Goal: Communication & Community: Participate in discussion

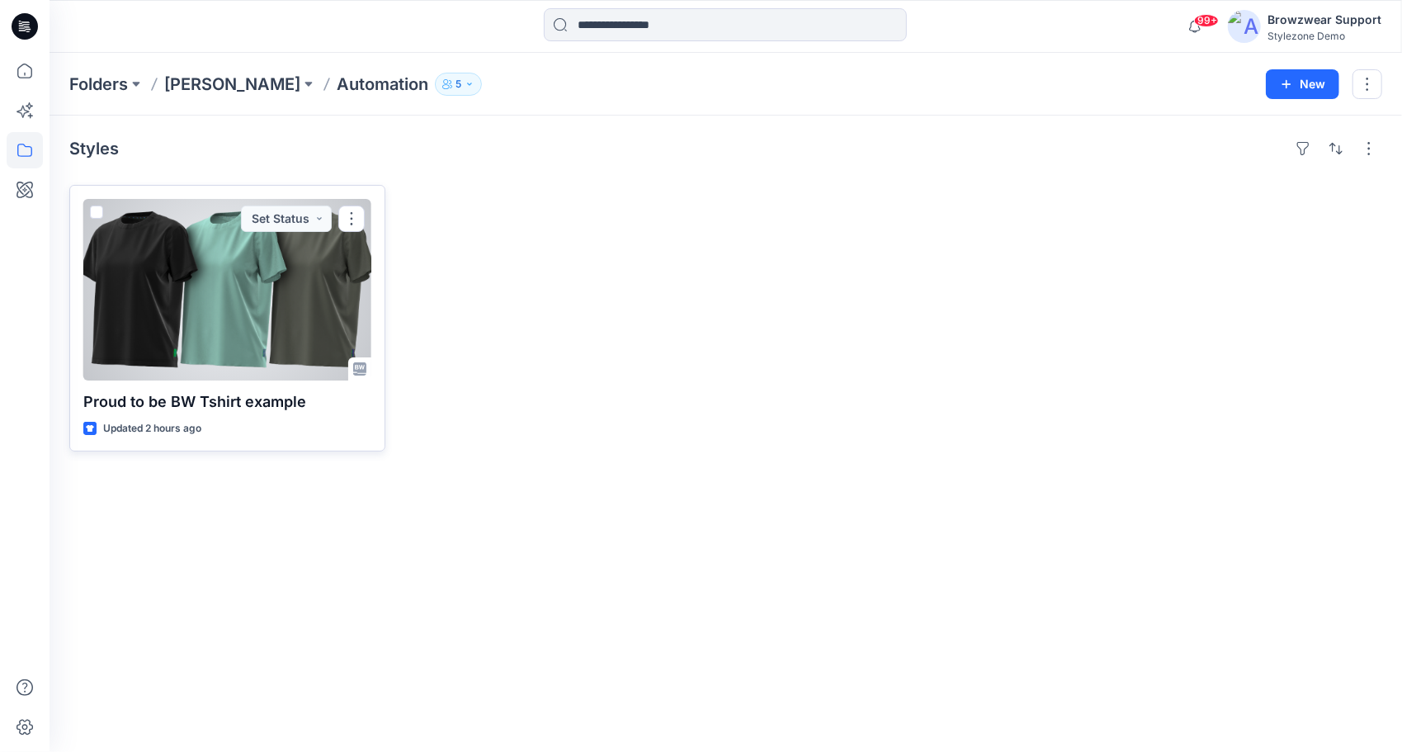
click at [276, 312] on div at bounding box center [227, 290] width 288 height 182
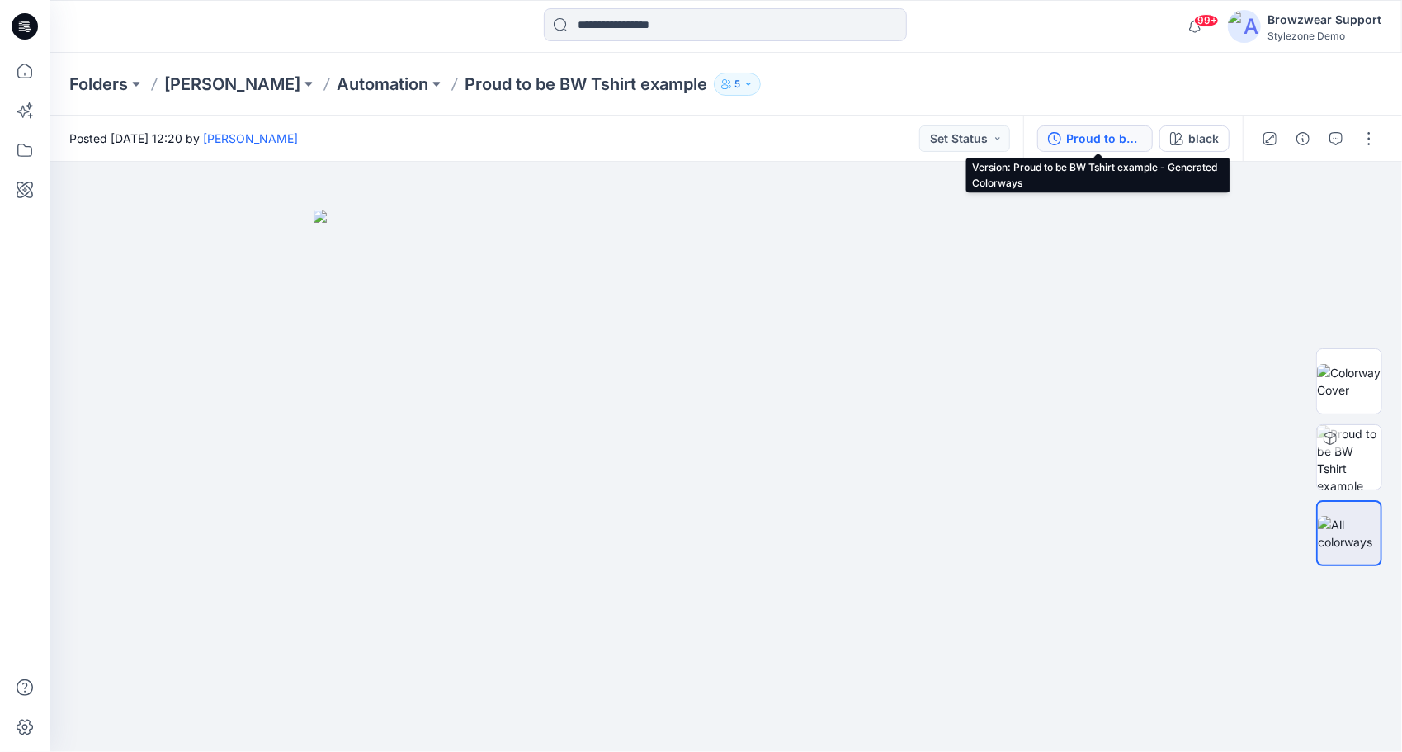
click at [1110, 141] on div "Proud to be BW Tshirt example - Generated Colorways" at bounding box center [1104, 139] width 76 height 18
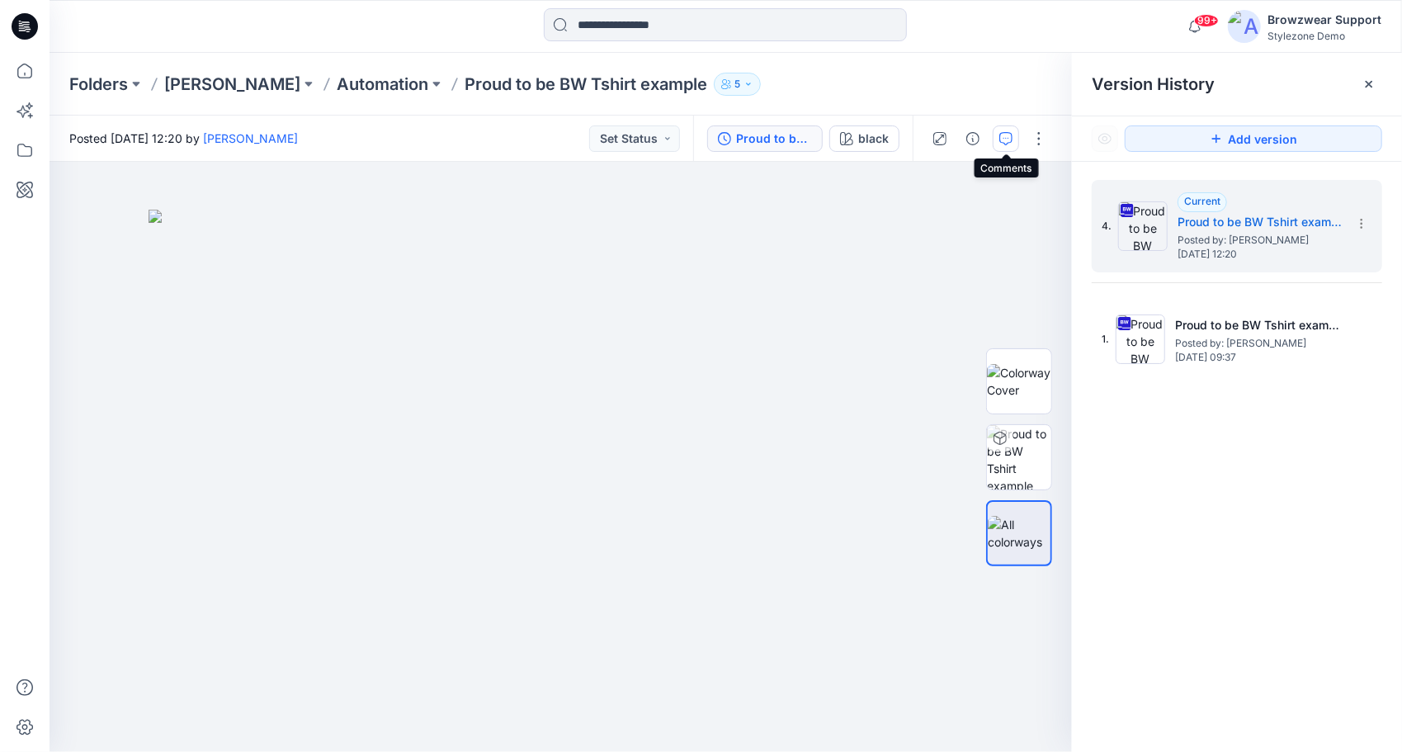
click at [1007, 139] on icon "button" at bounding box center [1005, 138] width 13 height 13
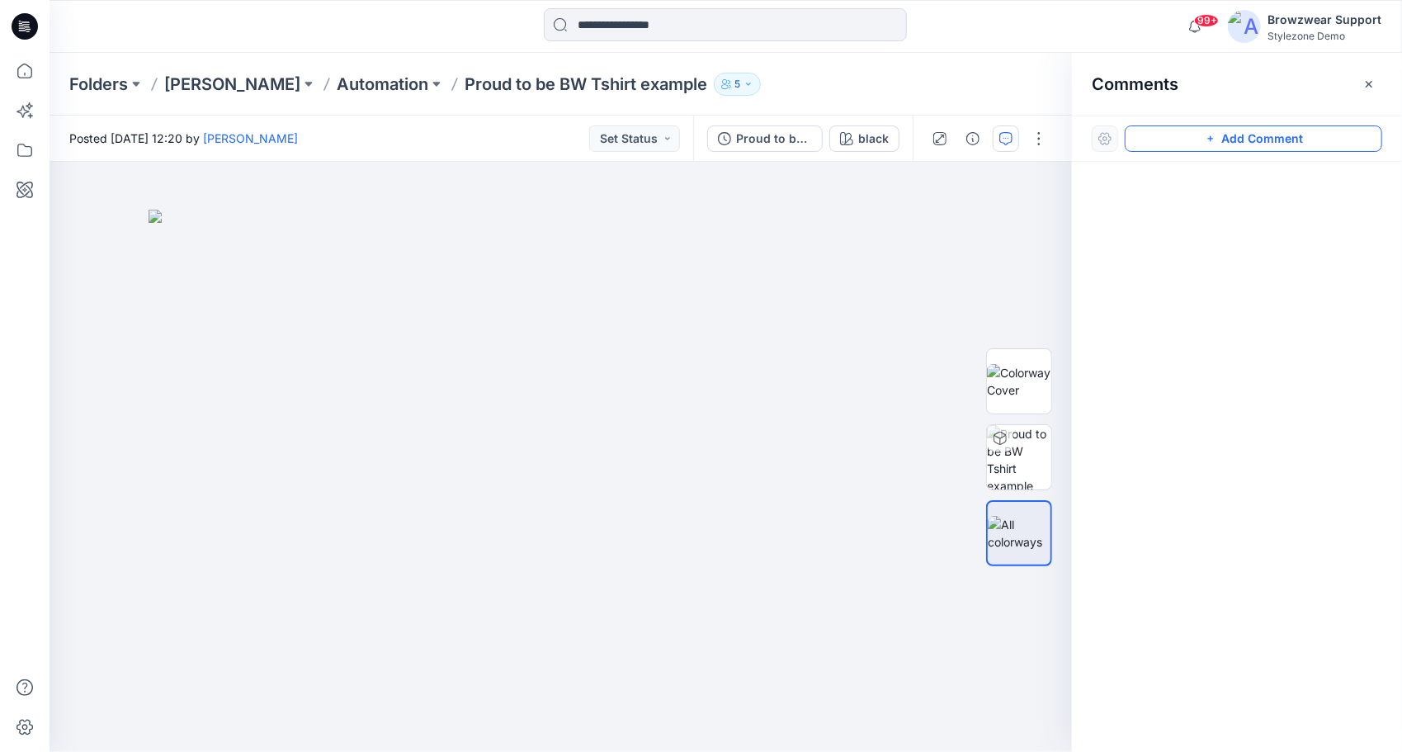
click at [1238, 146] on button "Add Comment" at bounding box center [1253, 138] width 257 height 26
click at [787, 371] on div "1" at bounding box center [561, 457] width 1022 height 590
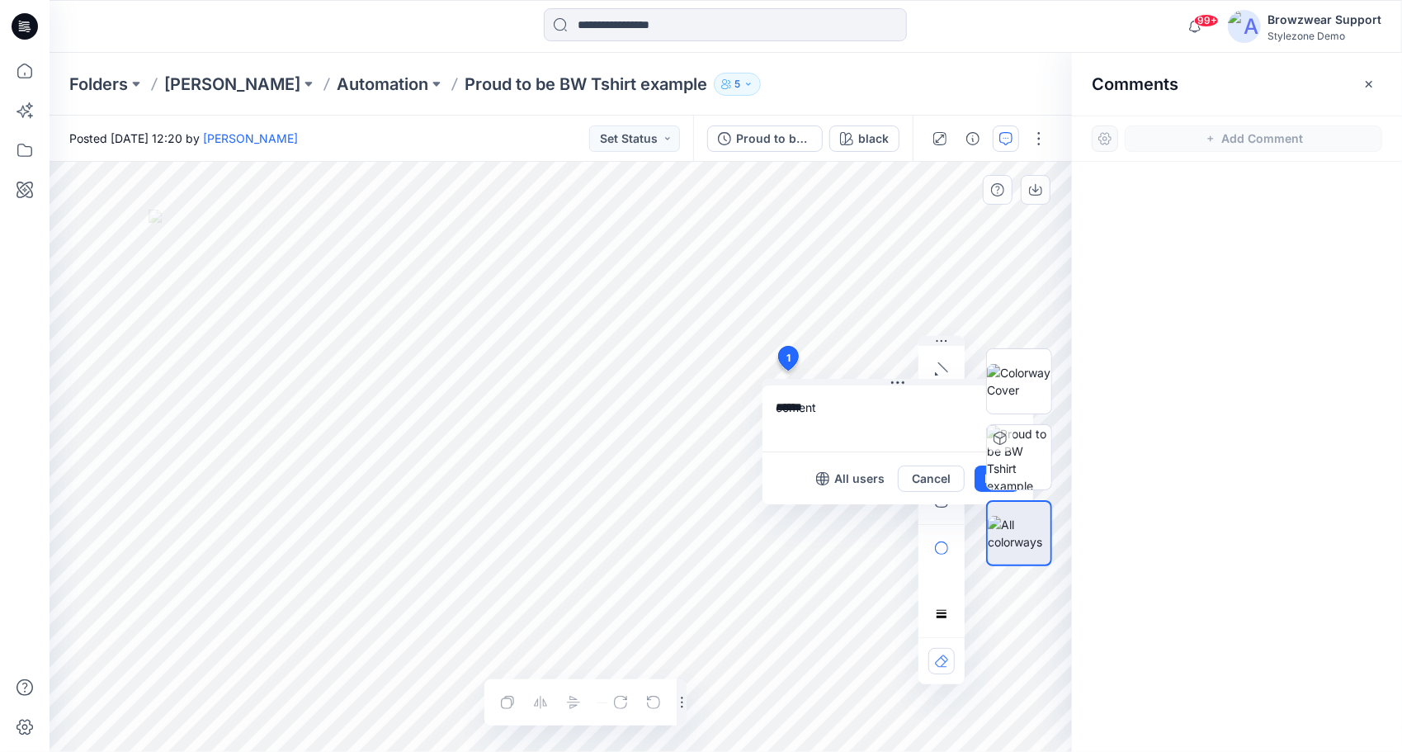
click at [977, 481] on div at bounding box center [1019, 457] width 106 height 413
drag, startPoint x: 898, startPoint y: 385, endPoint x: 820, endPoint y: 390, distance: 77.7
click at [820, 390] on textarea "******" at bounding box center [898, 418] width 271 height 66
click at [799, 406] on textarea "******" at bounding box center [898, 418] width 271 height 66
type textarea "*******"
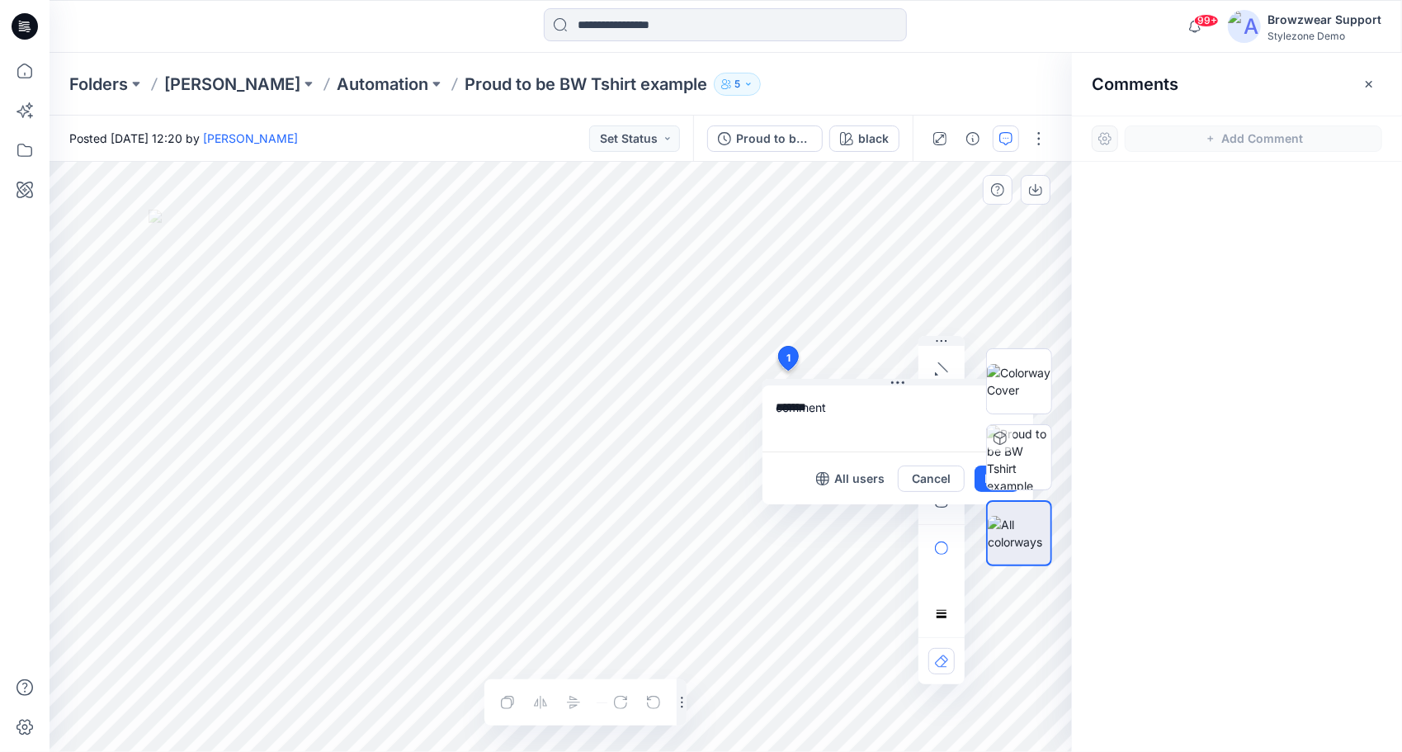
click at [982, 479] on div at bounding box center [1019, 457] width 106 height 413
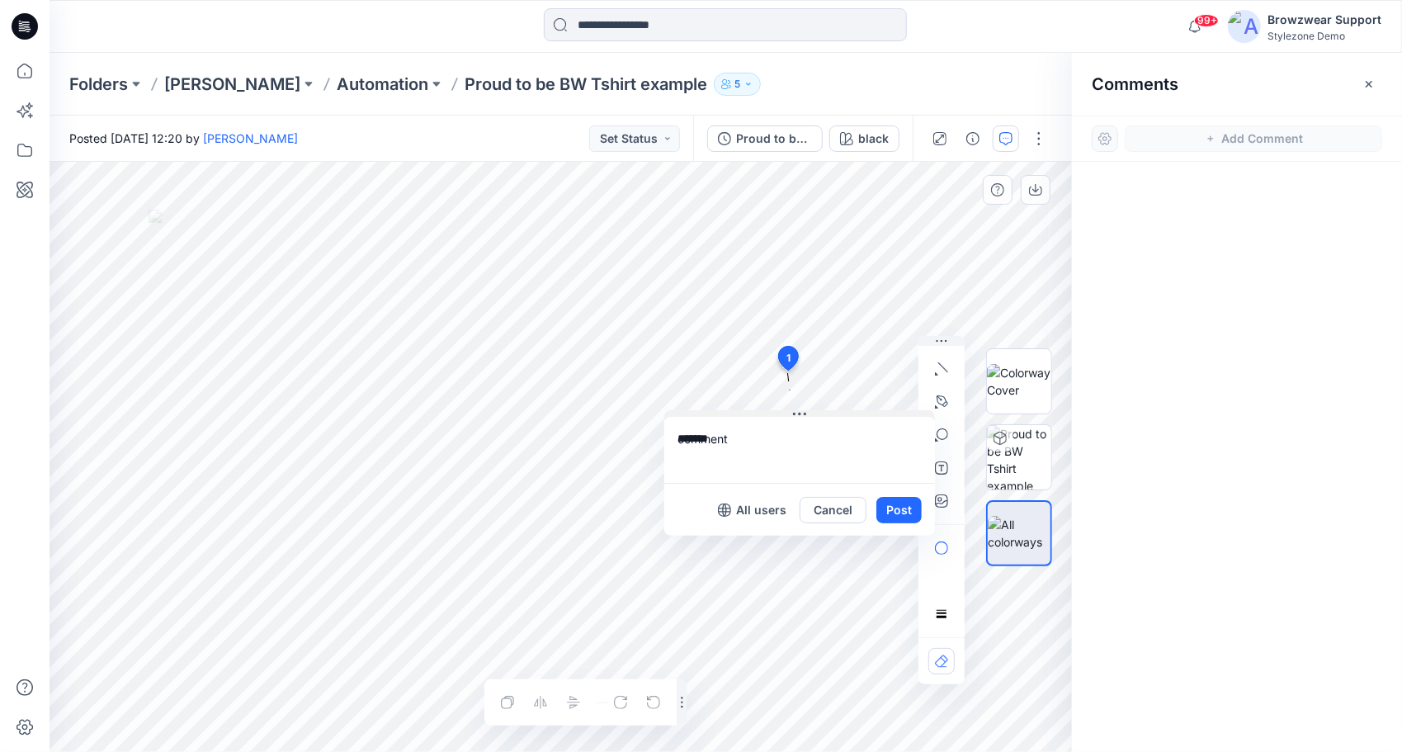
drag, startPoint x: 898, startPoint y: 383, endPoint x: 798, endPoint y: 416, distance: 105.2
click at [798, 415] on icon at bounding box center [799, 414] width 13 height 2
click at [903, 508] on button "Post" at bounding box center [897, 511] width 45 height 26
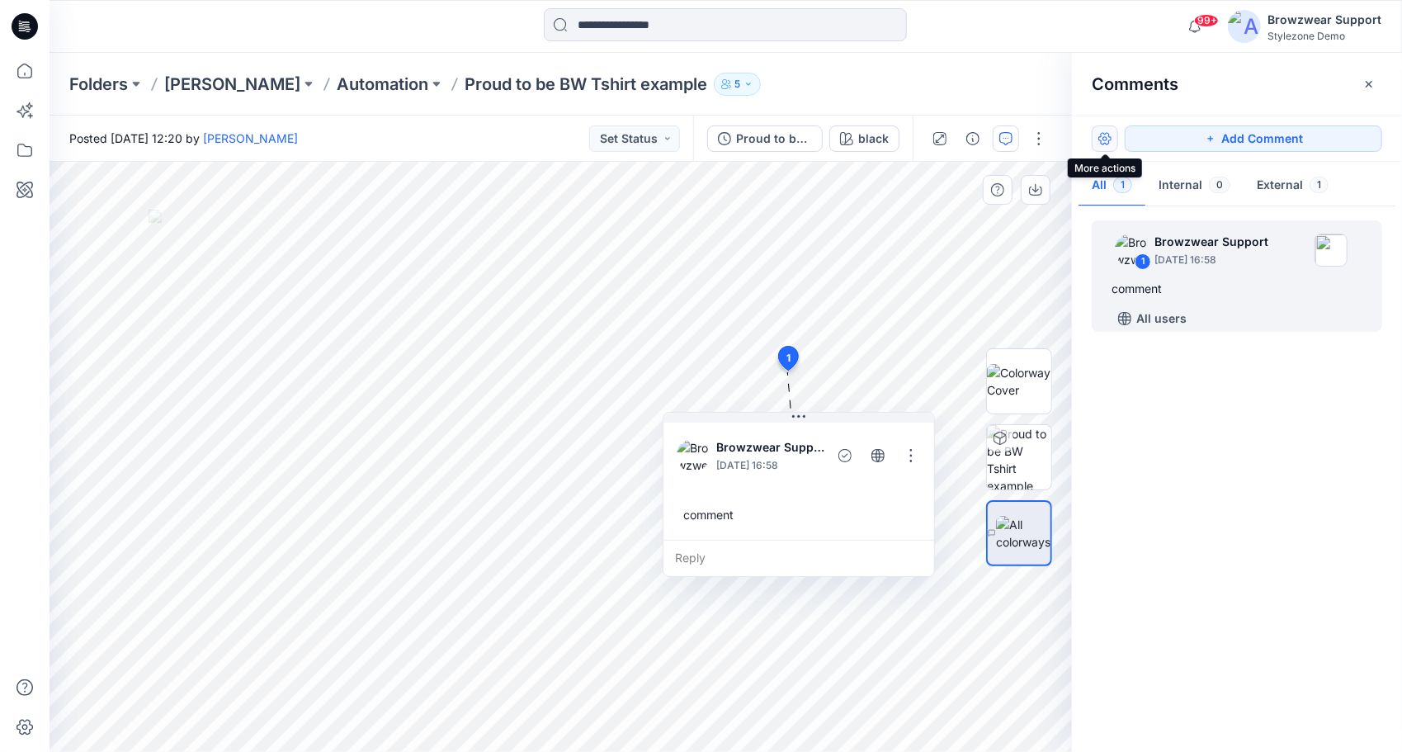
click at [1109, 138] on button "button" at bounding box center [1105, 138] width 26 height 26
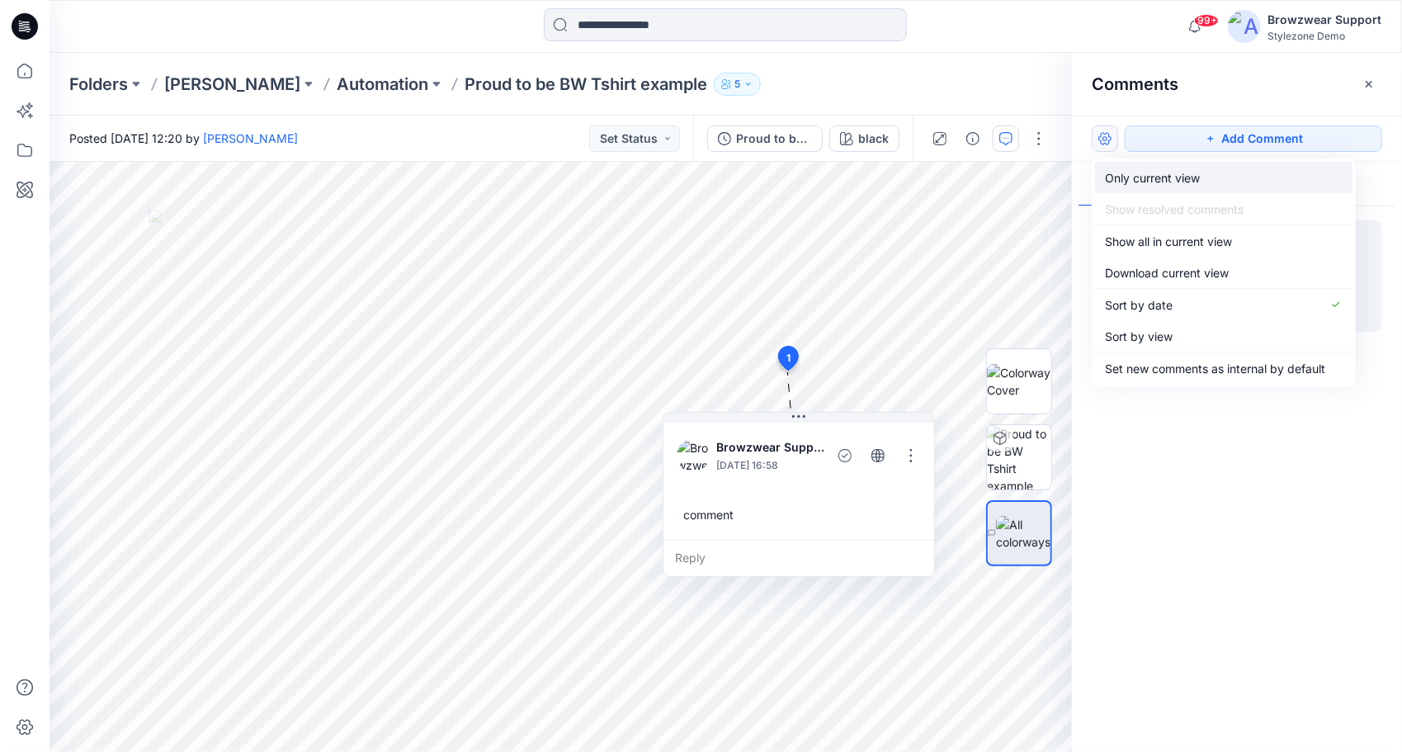
click at [1141, 178] on p "Only current view" at bounding box center [1152, 177] width 95 height 17
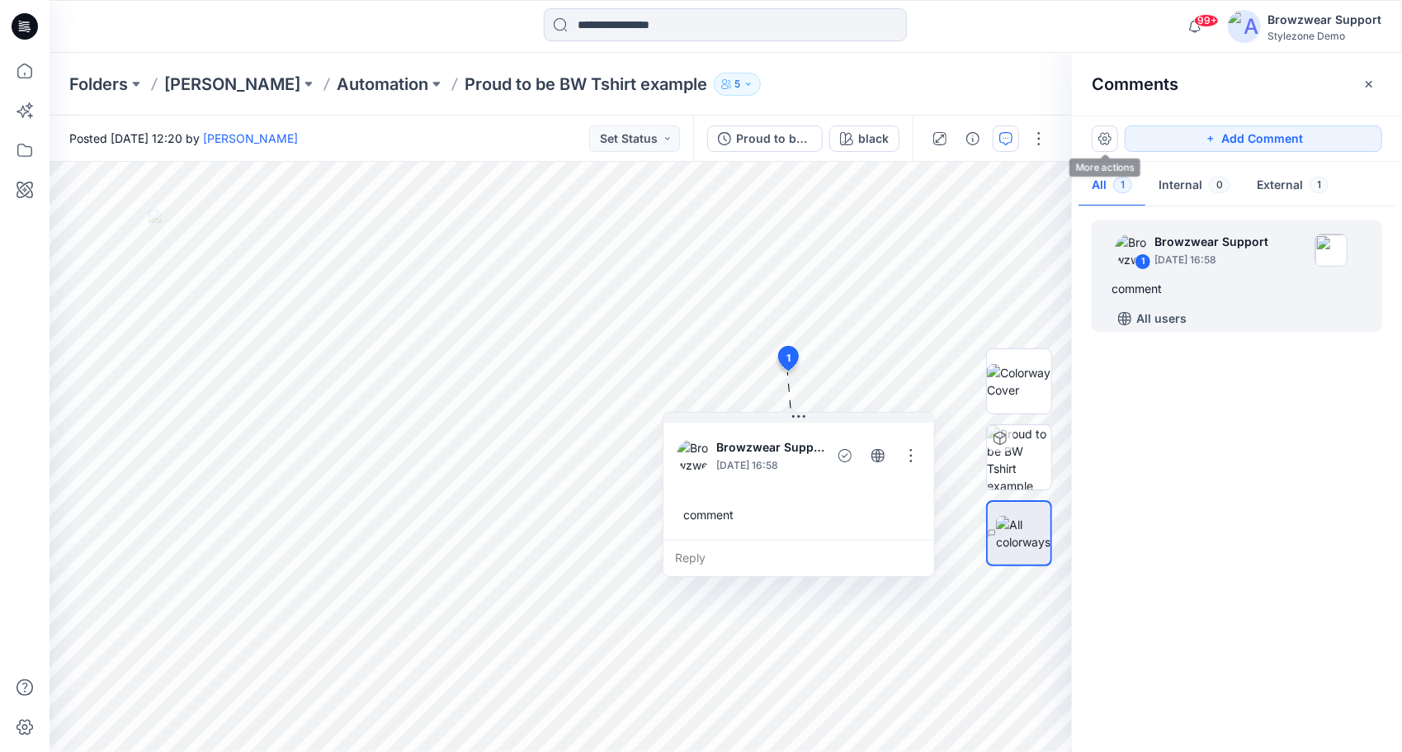
click at [1251, 567] on div "1 Browzwear Support [DATE] 16:58 comment All users" at bounding box center [1237, 474] width 330 height 529
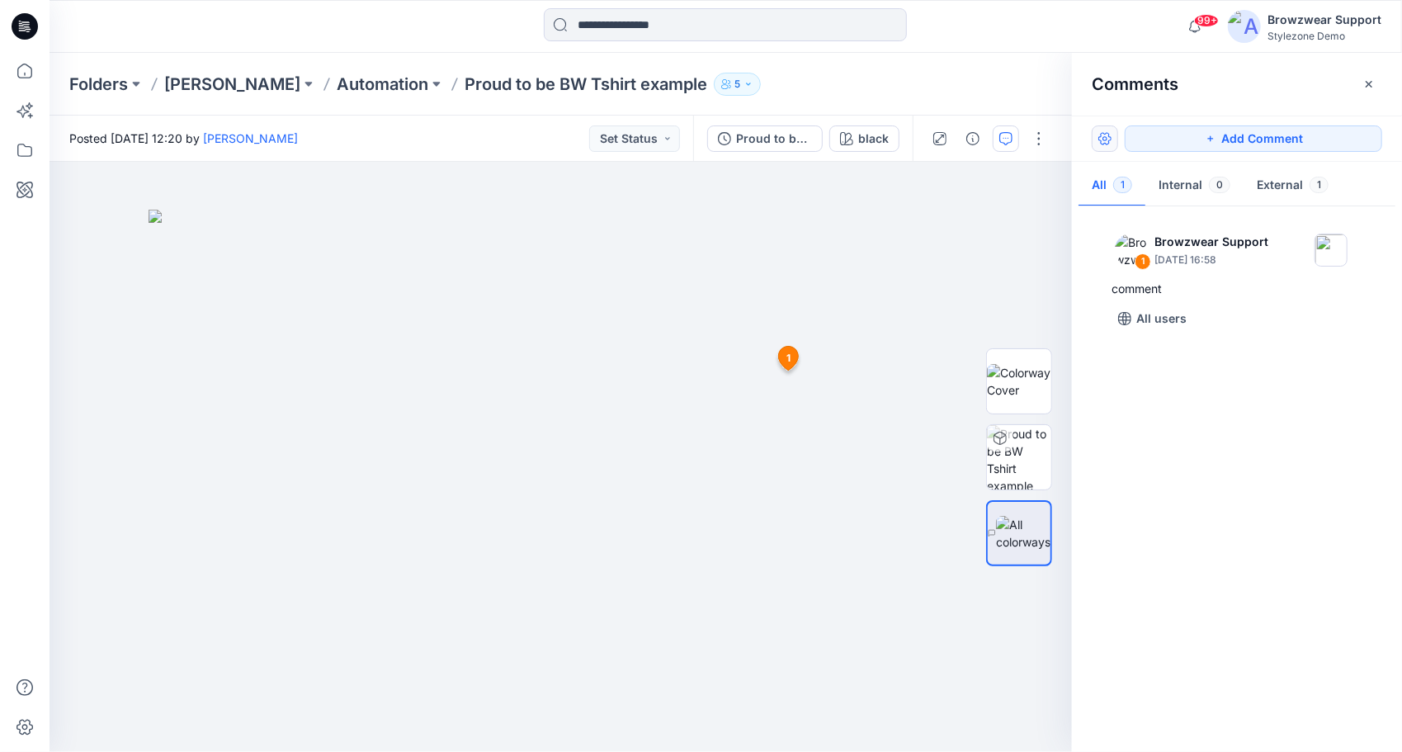
click at [1106, 132] on button "button" at bounding box center [1105, 138] width 26 height 26
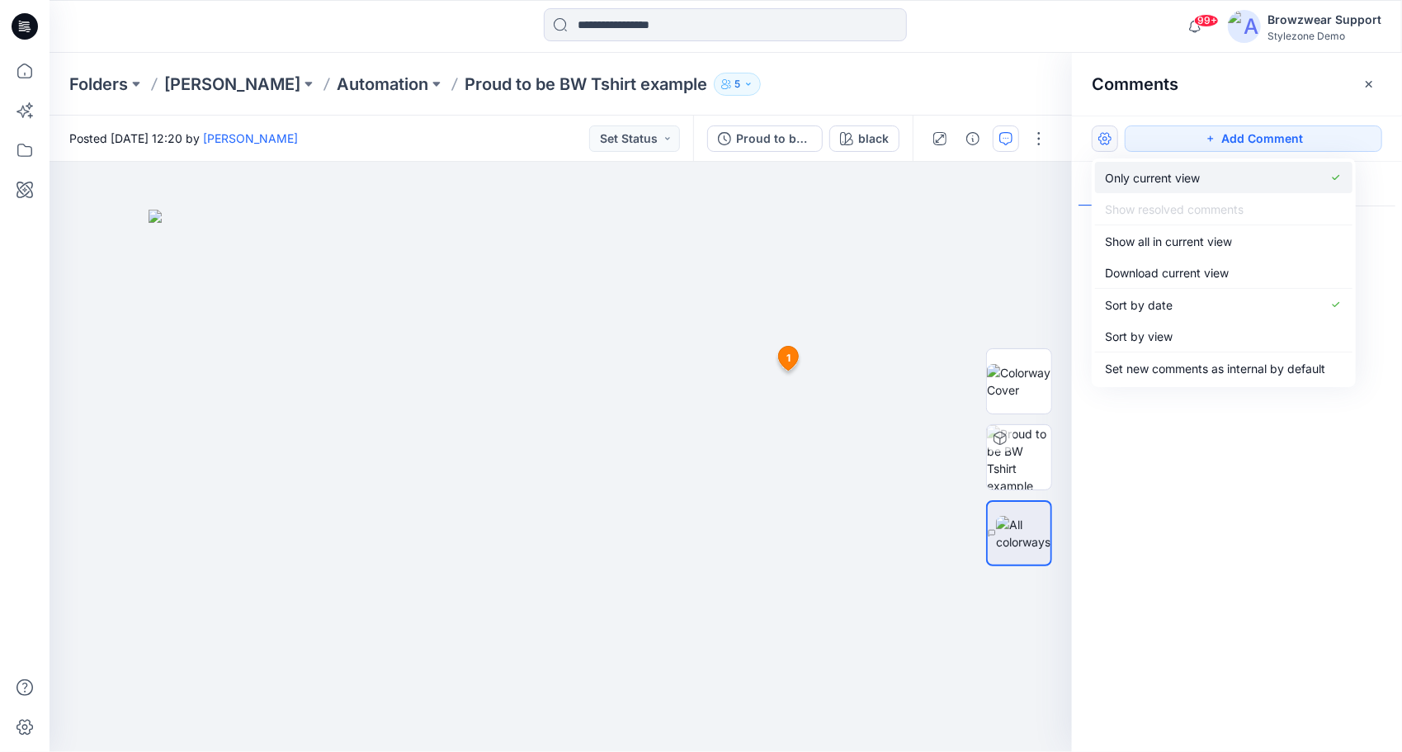
click at [1136, 177] on p "Only current view" at bounding box center [1152, 177] width 95 height 17
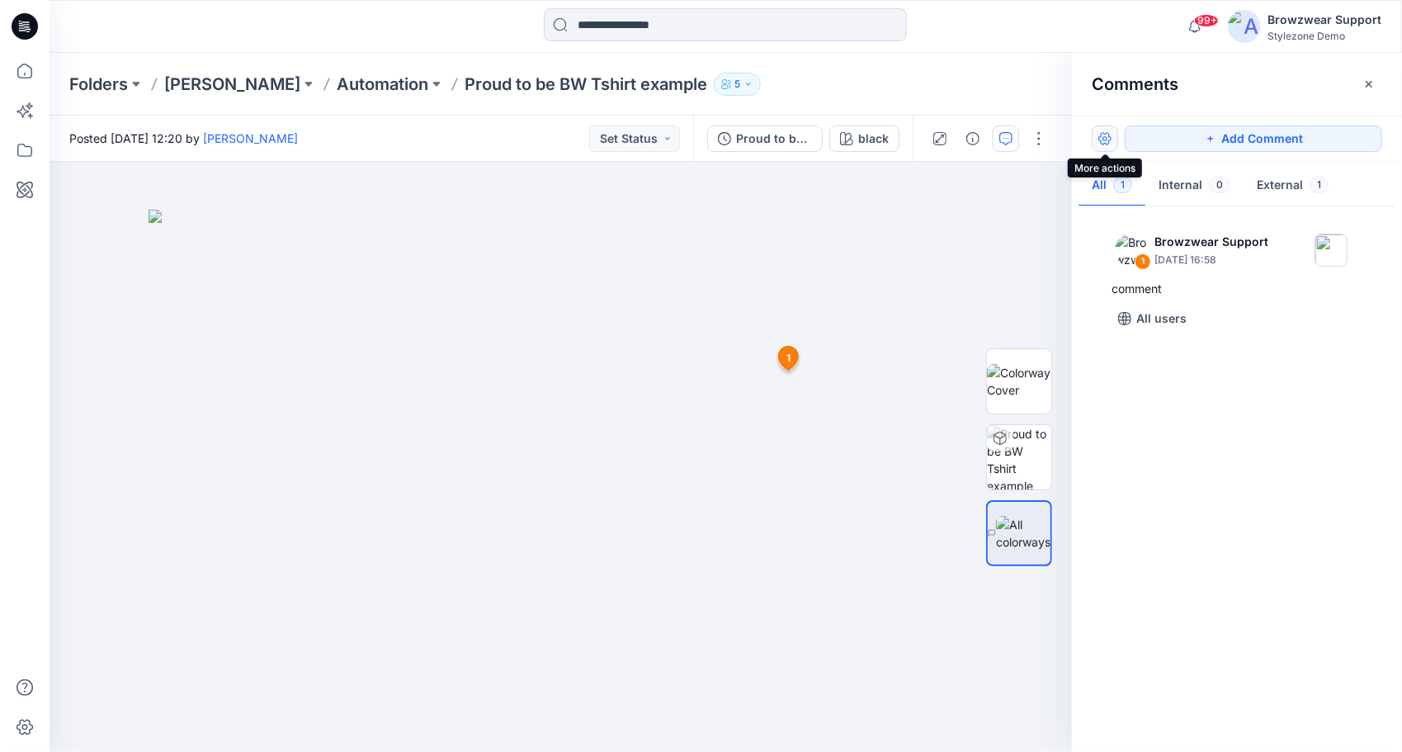
click at [1103, 137] on button "button" at bounding box center [1105, 138] width 26 height 26
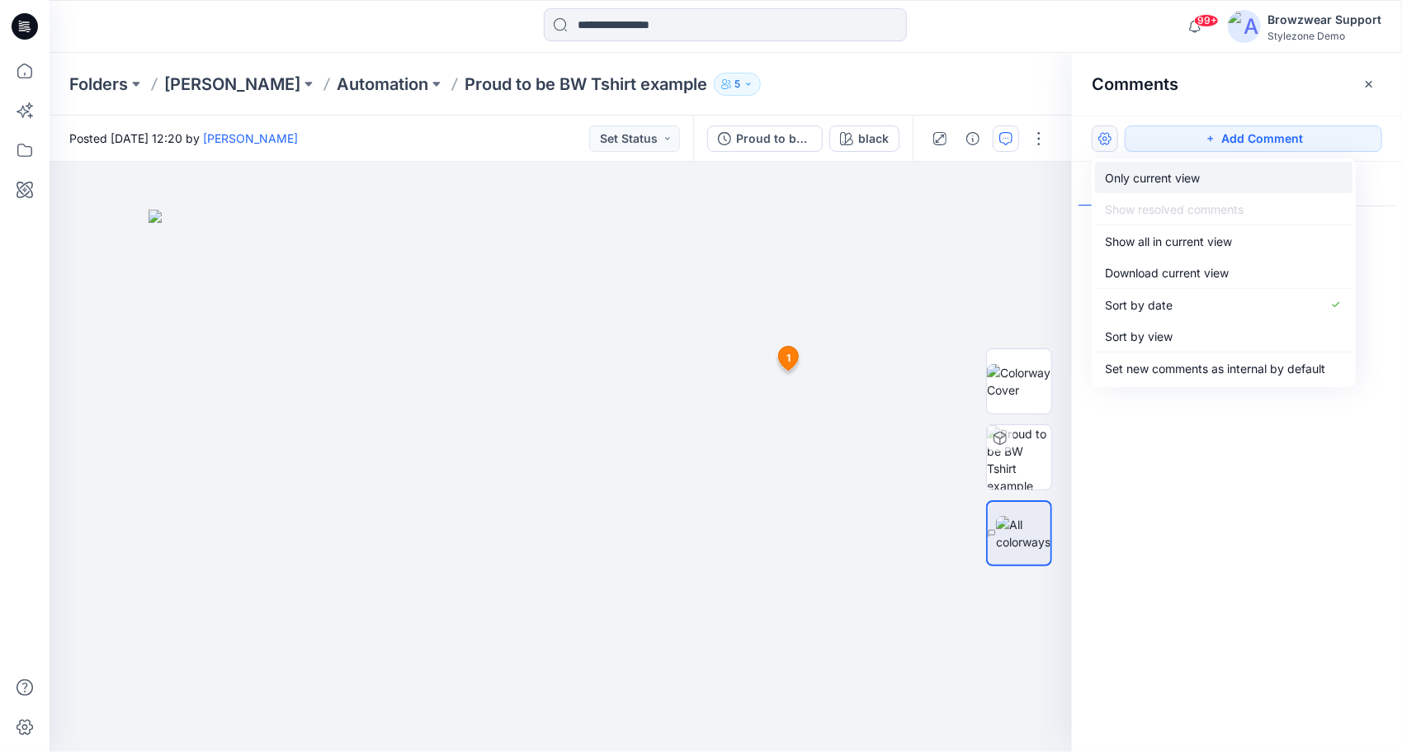
click at [1144, 183] on p "Only current view" at bounding box center [1152, 177] width 95 height 17
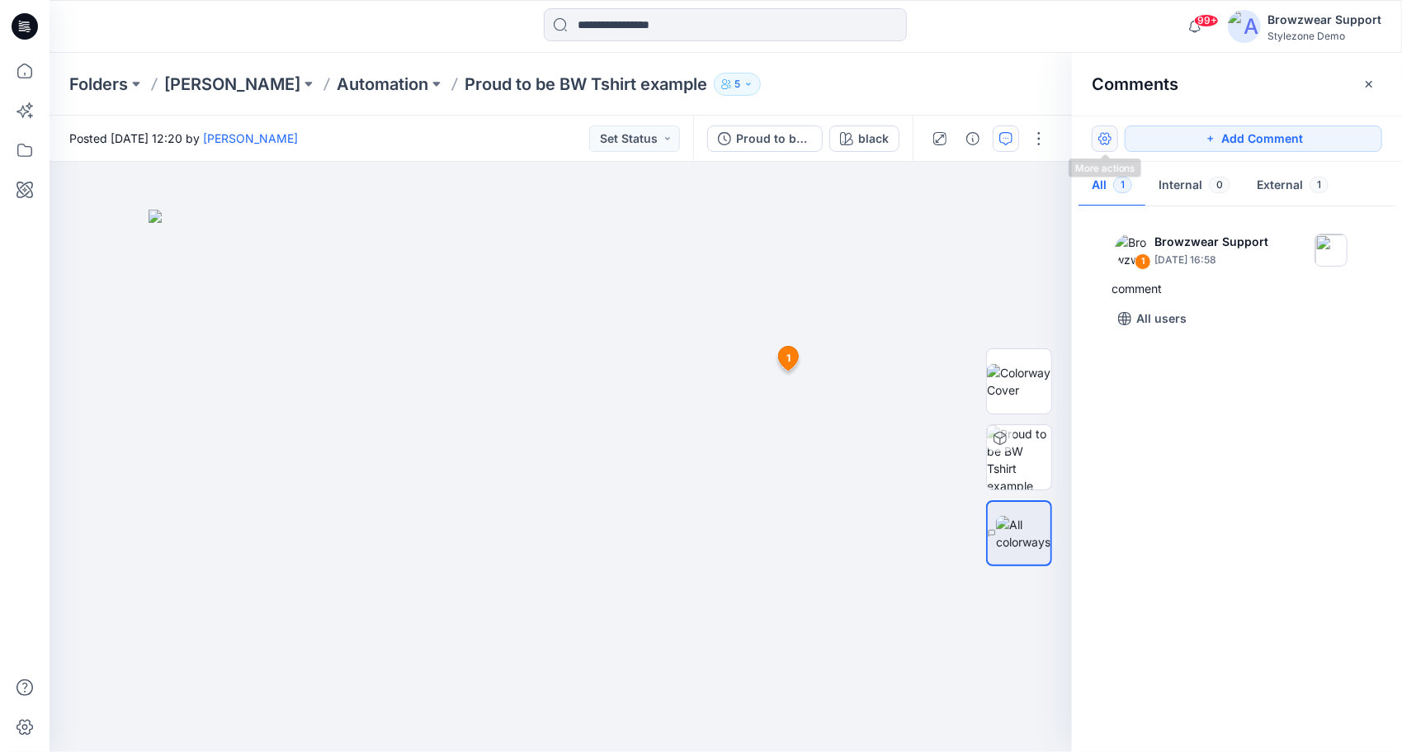
click at [1106, 137] on button "button" at bounding box center [1105, 138] width 26 height 26
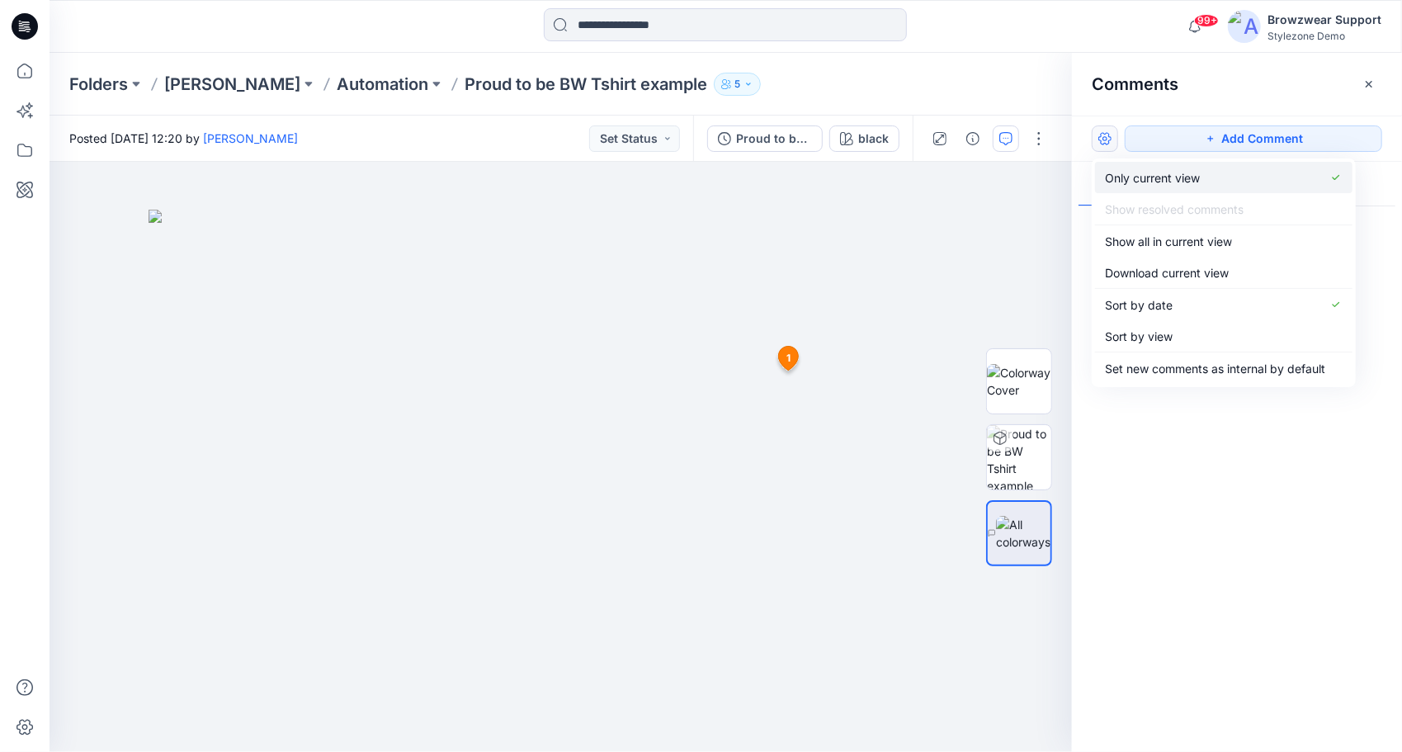
click at [1337, 177] on icon "button" at bounding box center [1336, 177] width 7 height 5
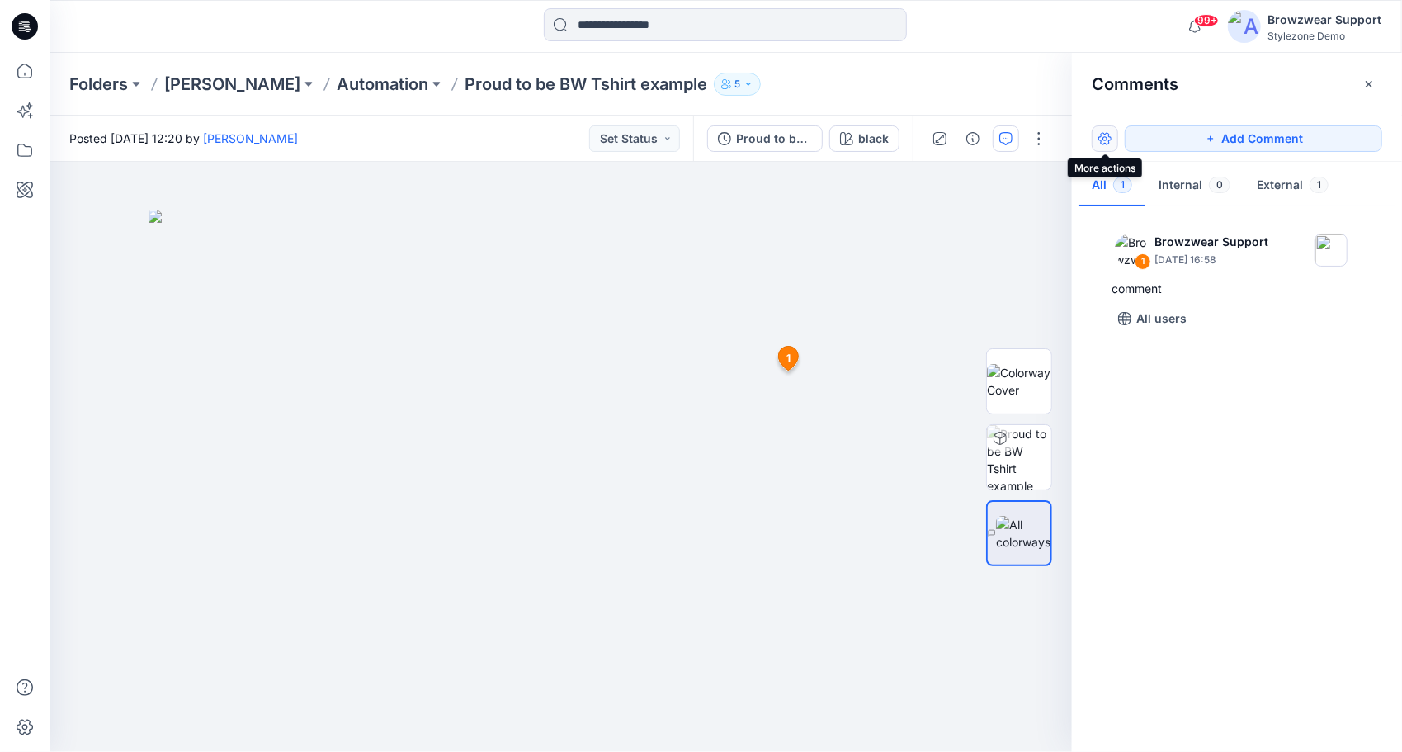
click at [1098, 135] on button "button" at bounding box center [1105, 138] width 26 height 26
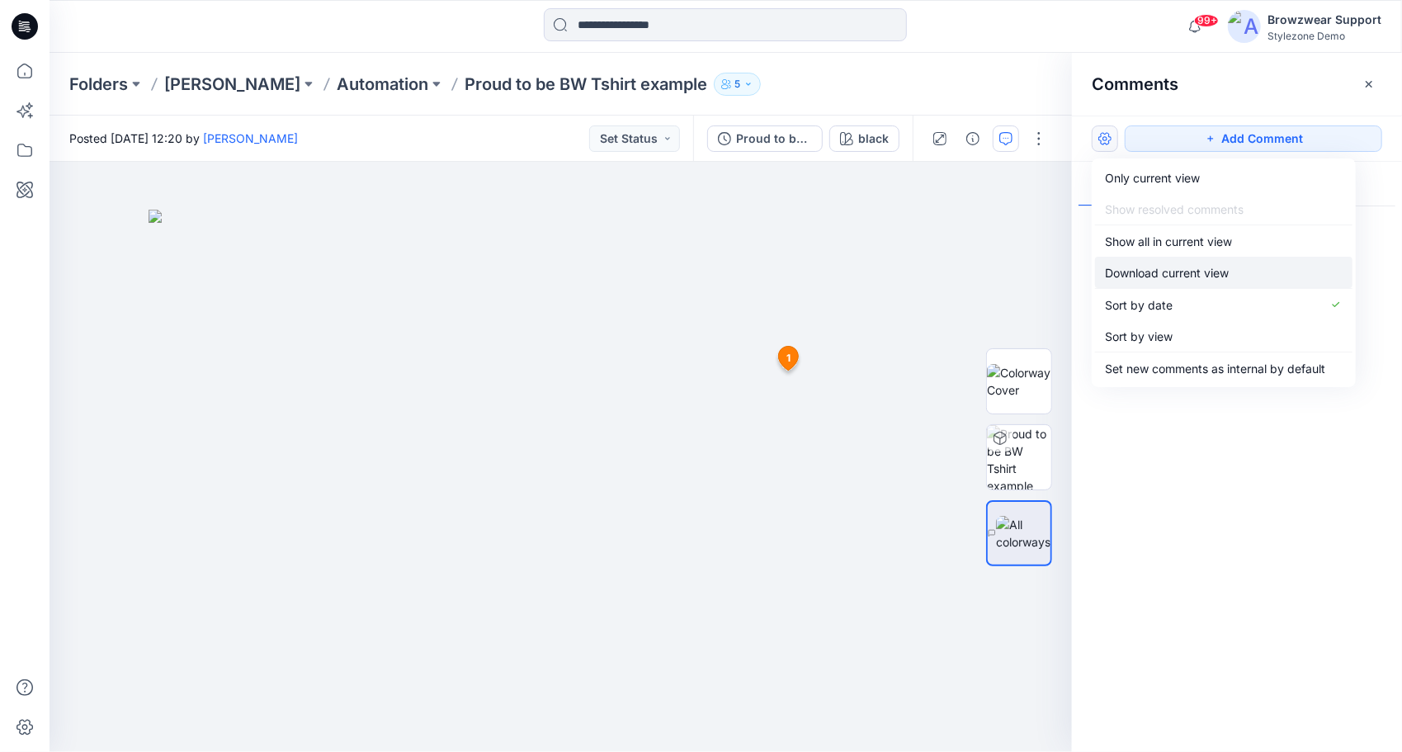
click at [1169, 271] on p "Download current view" at bounding box center [1167, 272] width 124 height 17
